Goal: Task Accomplishment & Management: Use online tool/utility

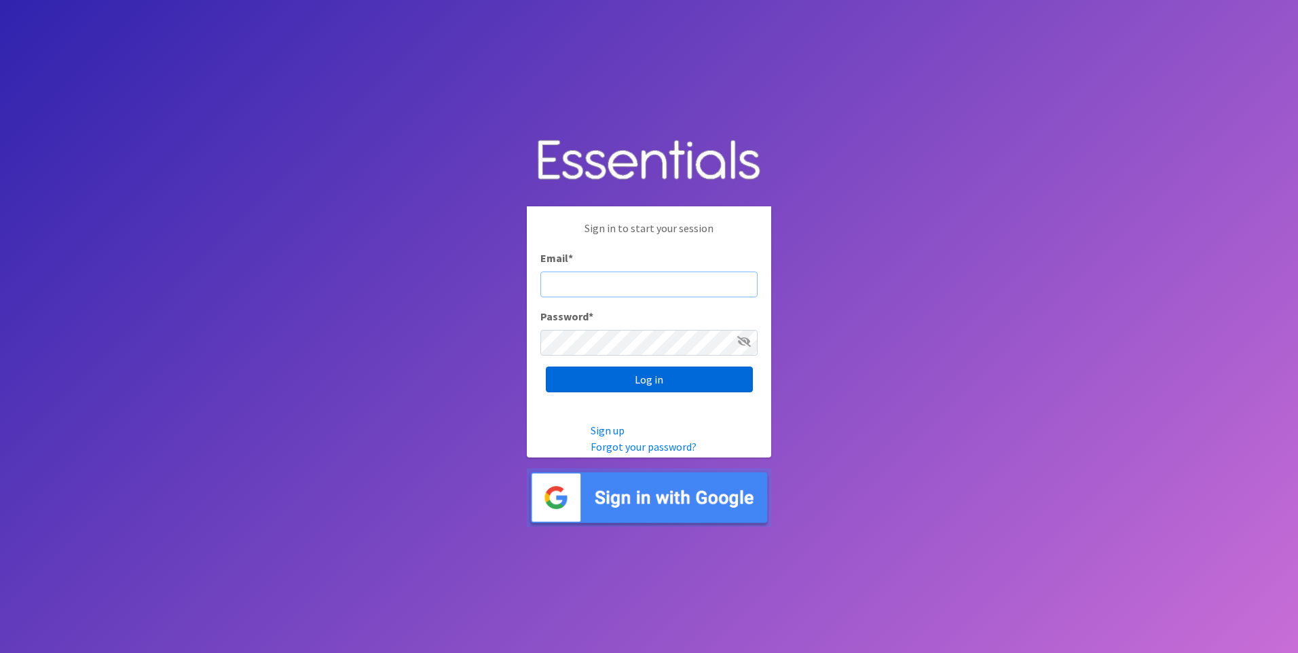
type input "[EMAIL_ADDRESS][DOMAIN_NAME]"
click at [654, 383] on input "Log in" at bounding box center [649, 380] width 207 height 26
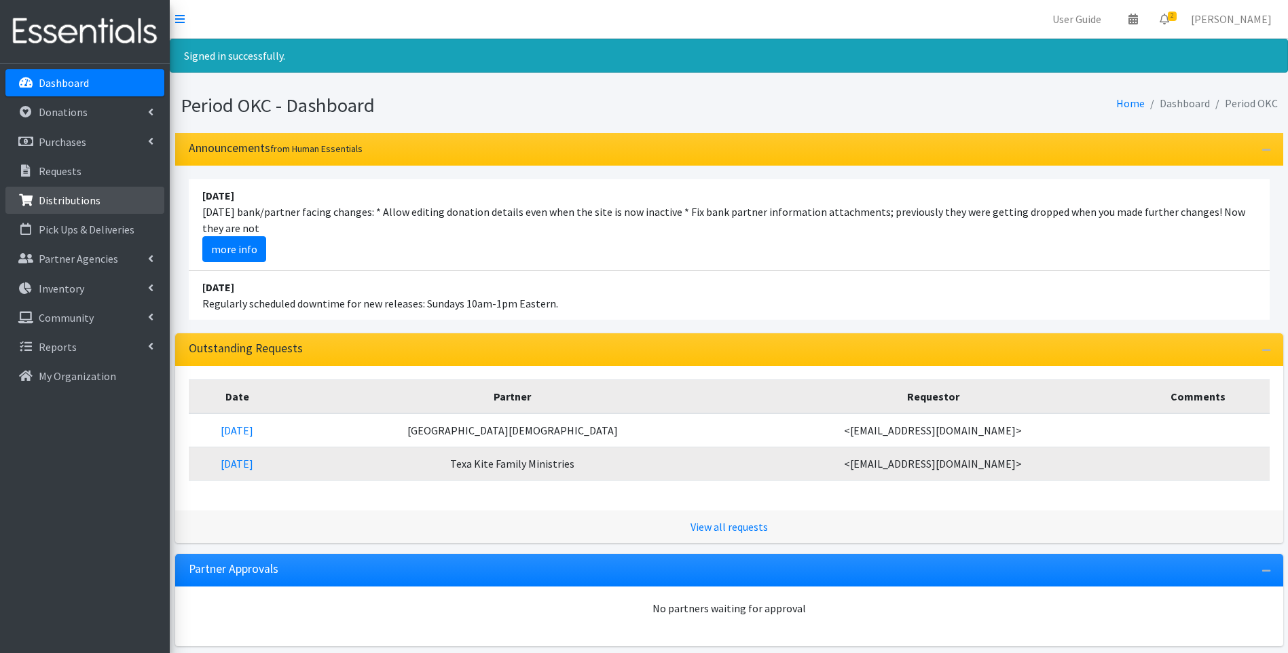
click at [51, 202] on p "Distributions" at bounding box center [70, 200] width 62 height 14
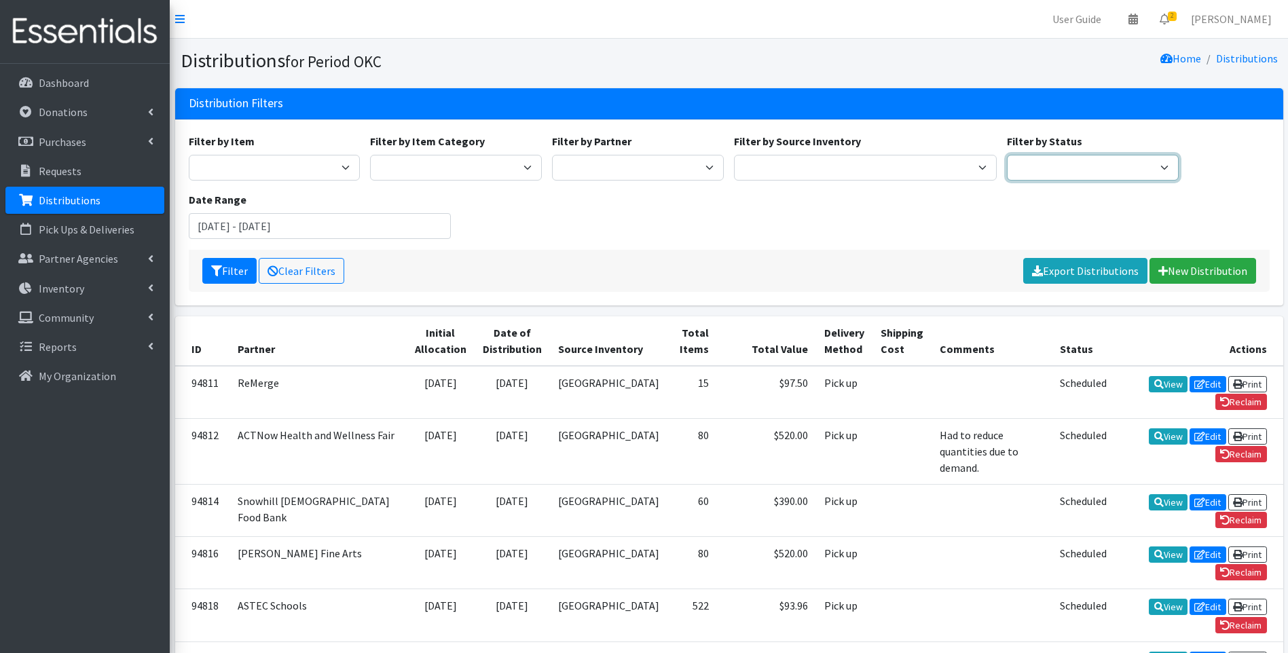
click at [1078, 157] on select "Scheduled Complete" at bounding box center [1093, 168] width 172 height 26
select select "5"
click at [1007, 155] on select "Scheduled Complete" at bounding box center [1093, 168] width 172 height 26
click at [233, 269] on button "Filter" at bounding box center [229, 271] width 54 height 26
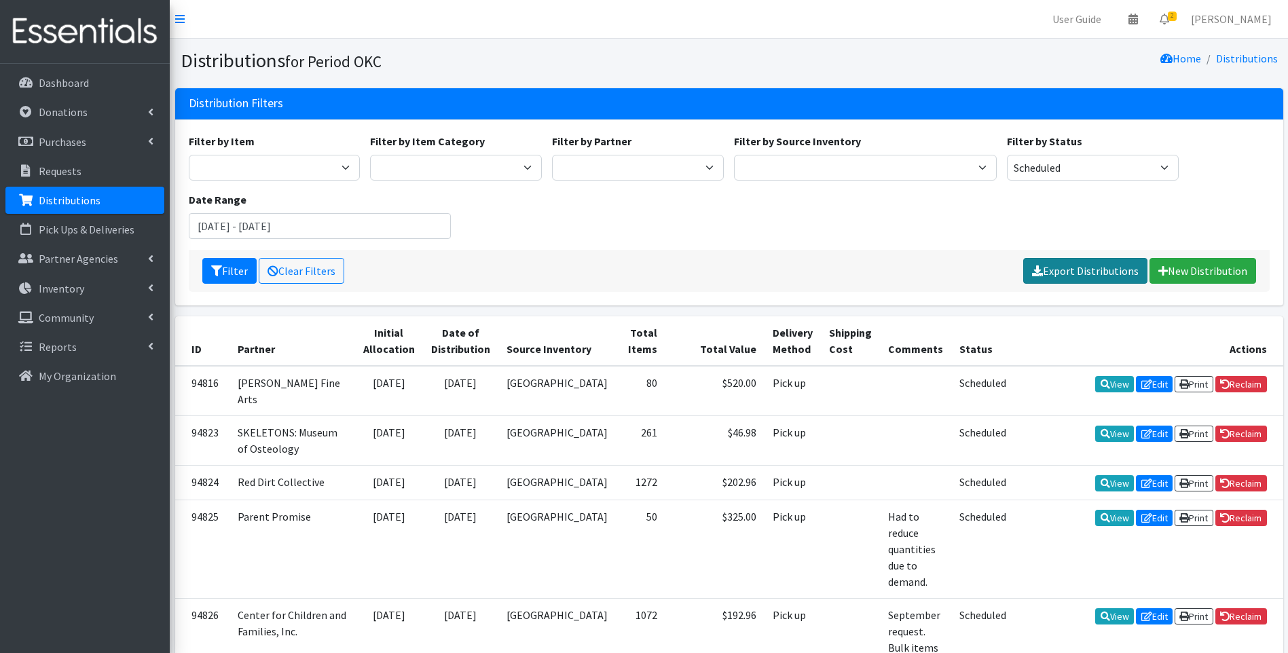
click at [1049, 268] on link "Export Distributions" at bounding box center [1085, 271] width 124 height 26
